Goal: Register for event/course

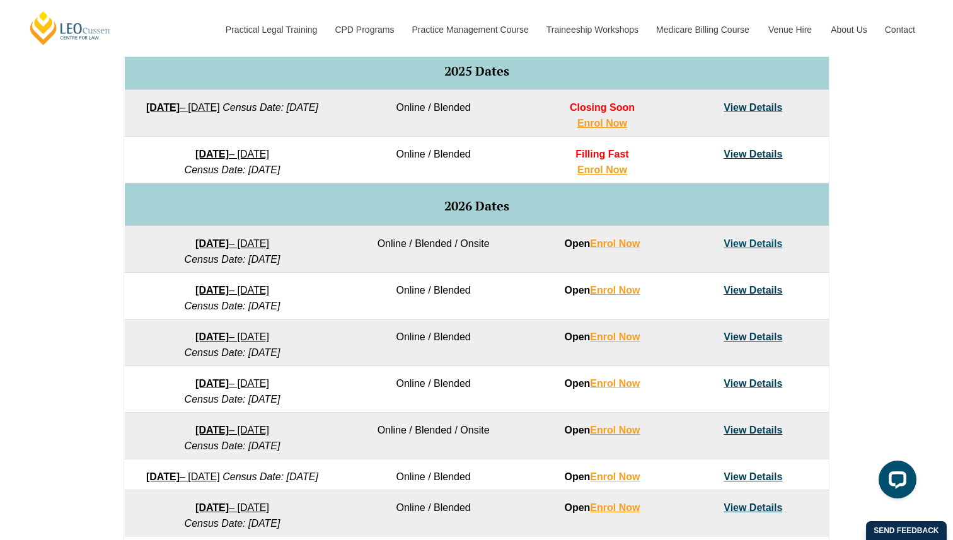
click at [243, 152] on link "[DATE] – [DATE]" at bounding box center [232, 154] width 74 height 11
